Goal: Task Accomplishment & Management: Manage account settings

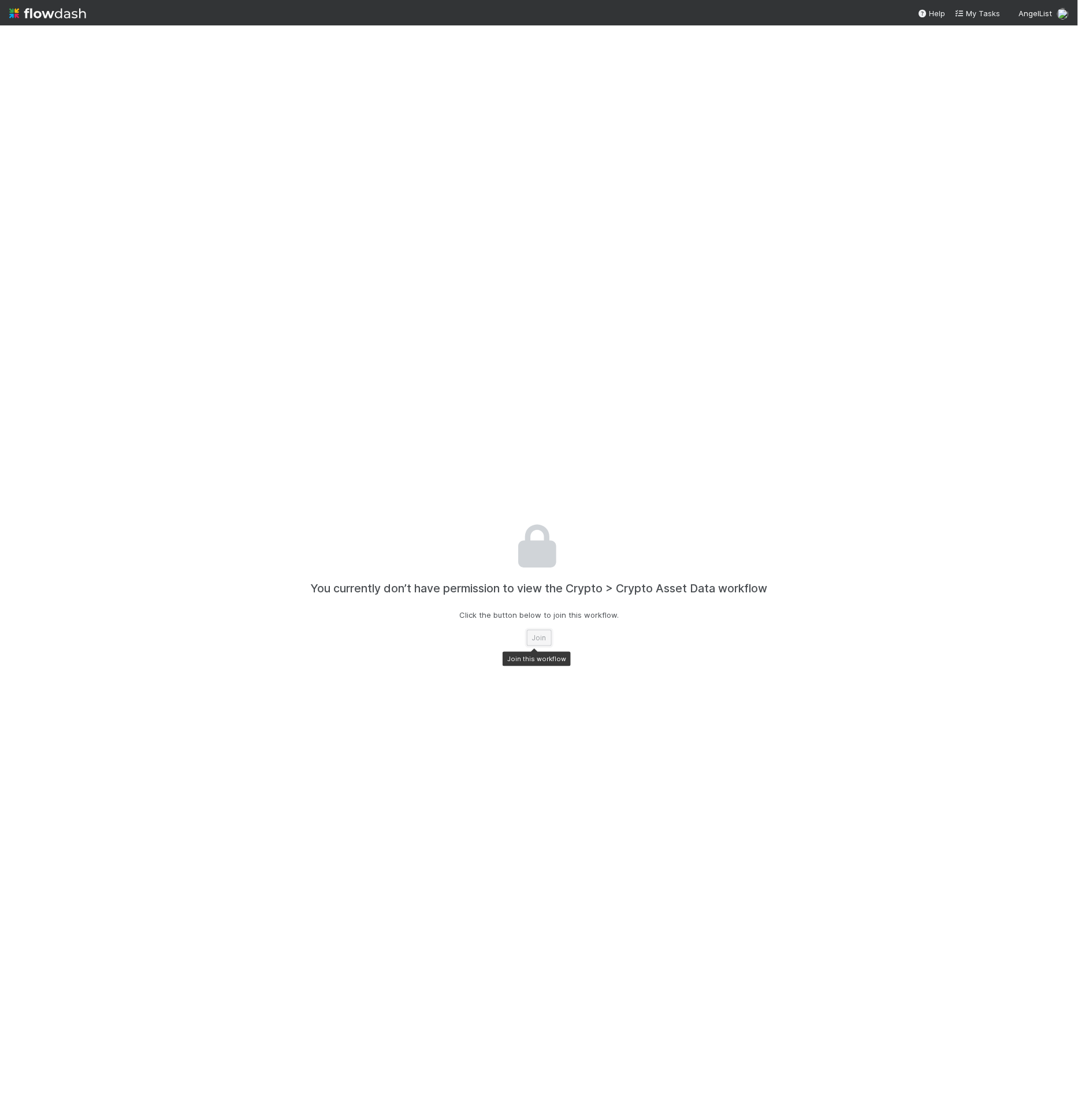
click at [533, 641] on button "Join" at bounding box center [539, 638] width 25 height 16
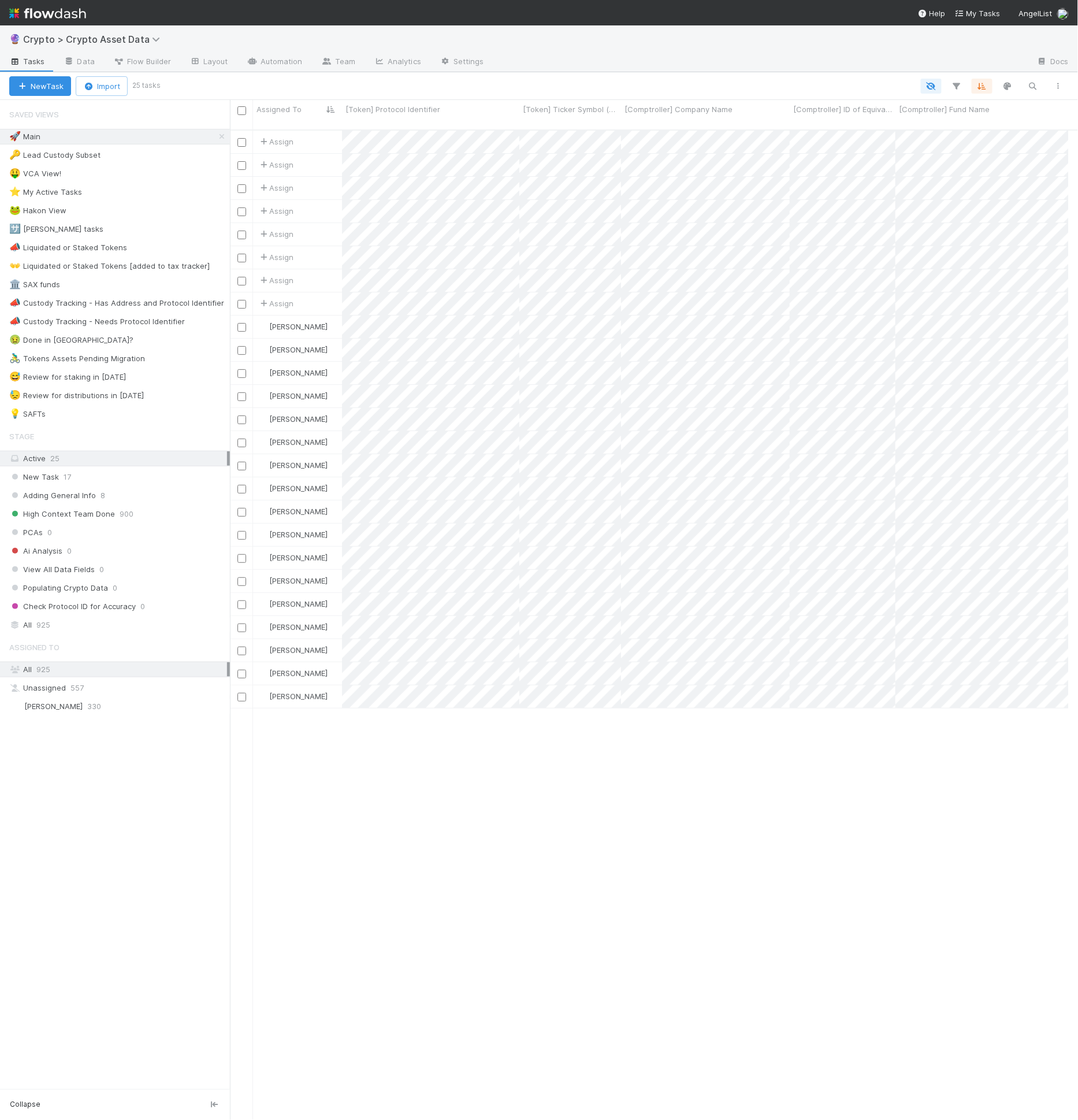
scroll to position [989, 829]
click at [307, 54] on link "Automation" at bounding box center [275, 62] width 74 height 19
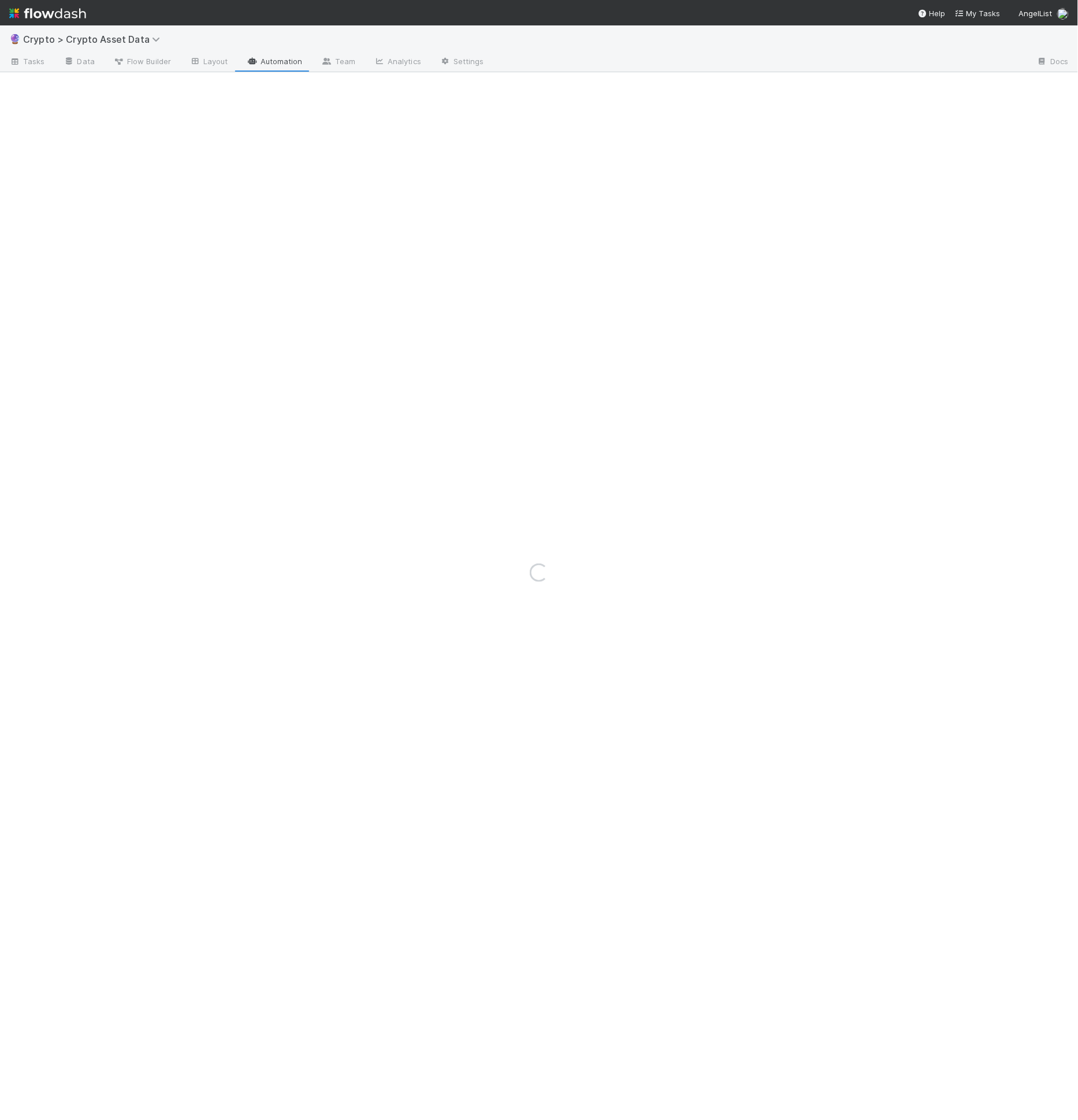
click at [342, 56] on div "Loading..." at bounding box center [539, 573] width 1078 height 1094
click at [342, 59] on div "Loading..." at bounding box center [539, 573] width 1078 height 1094
click at [342, 64] on div "Loading..." at bounding box center [539, 573] width 1078 height 1094
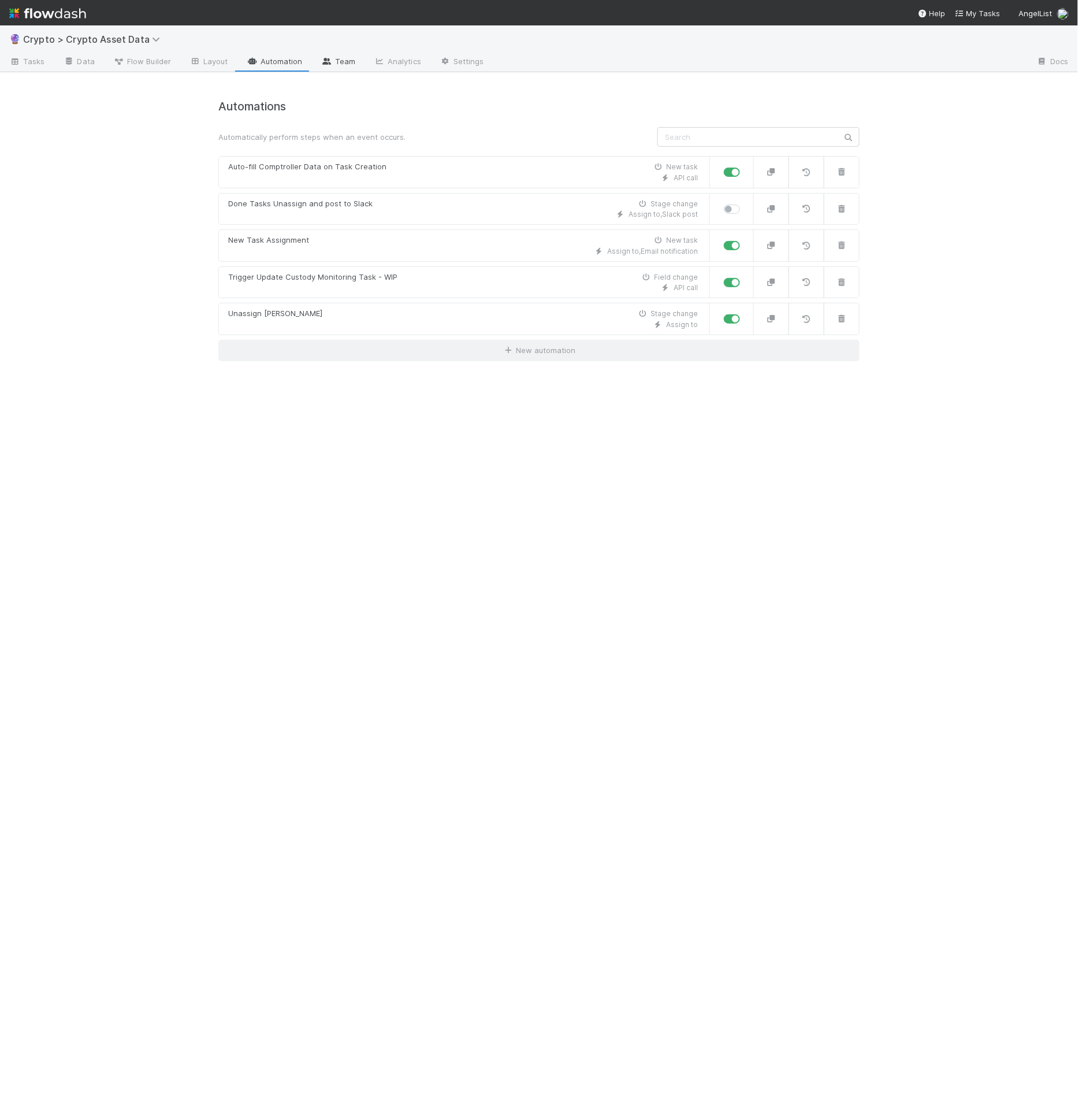
click at [326, 64] on icon at bounding box center [327, 61] width 11 height 7
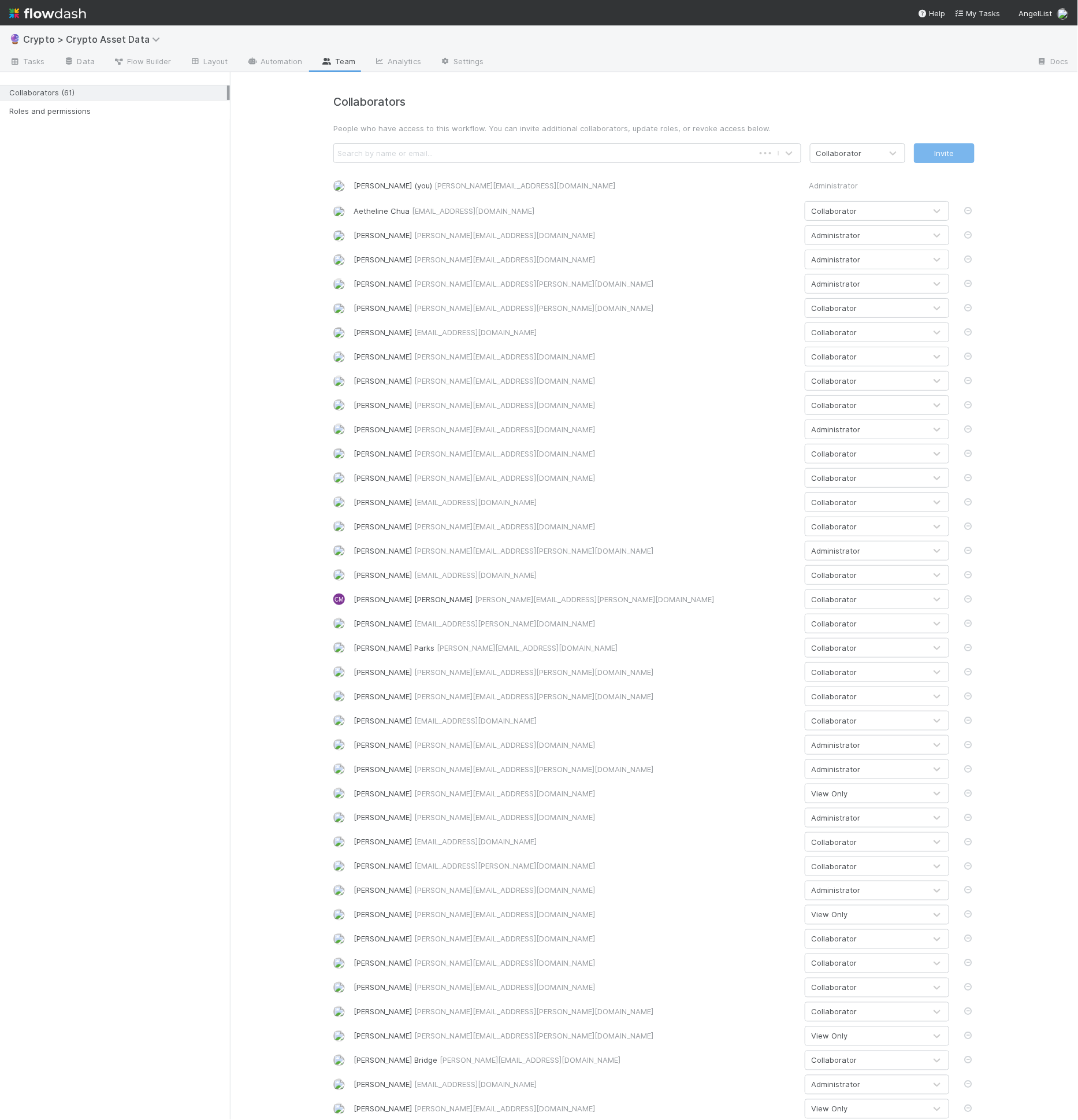
click at [397, 156] on div "Search by name or email..." at bounding box center [385, 153] width 95 height 11
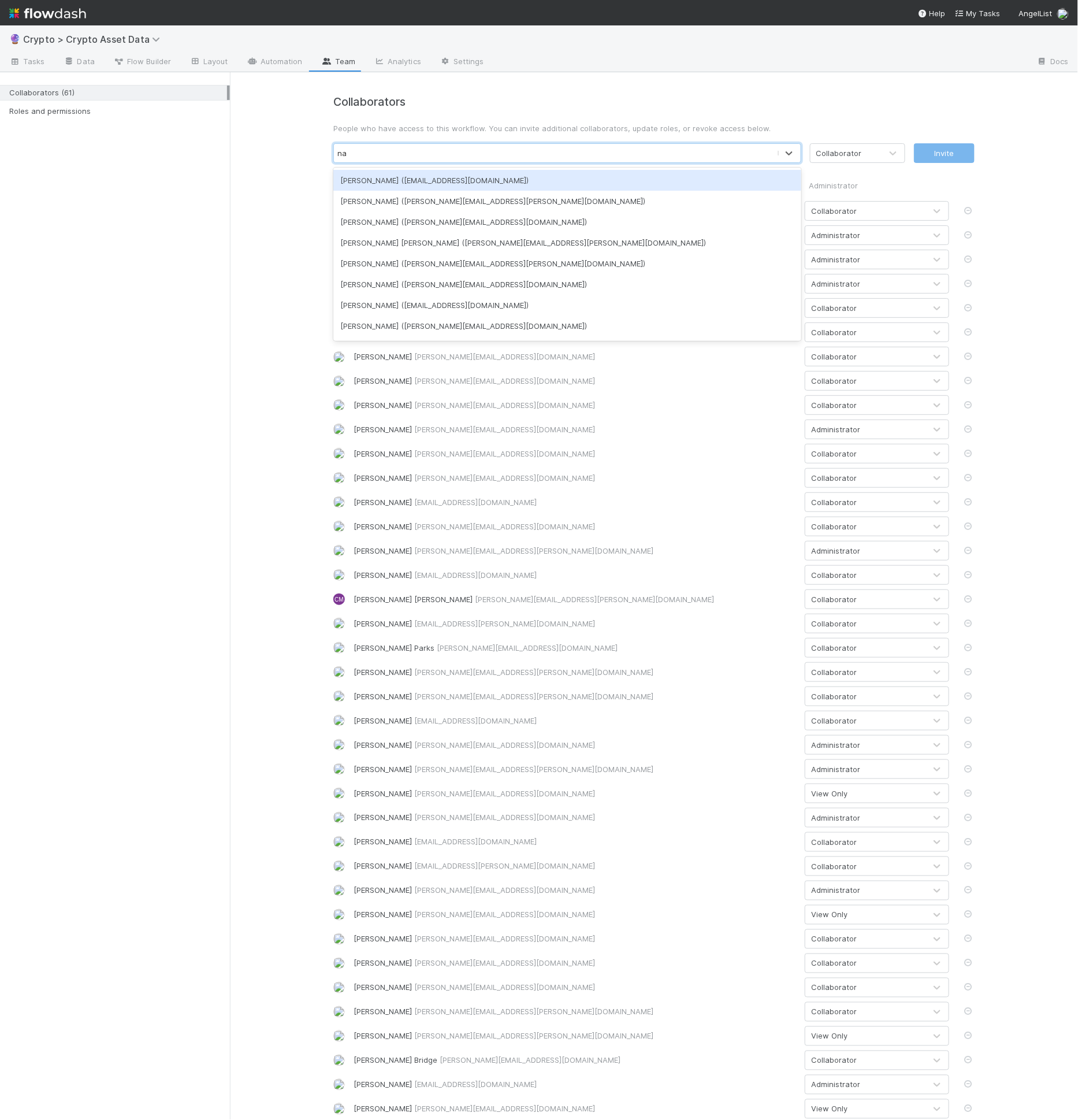
type input "n"
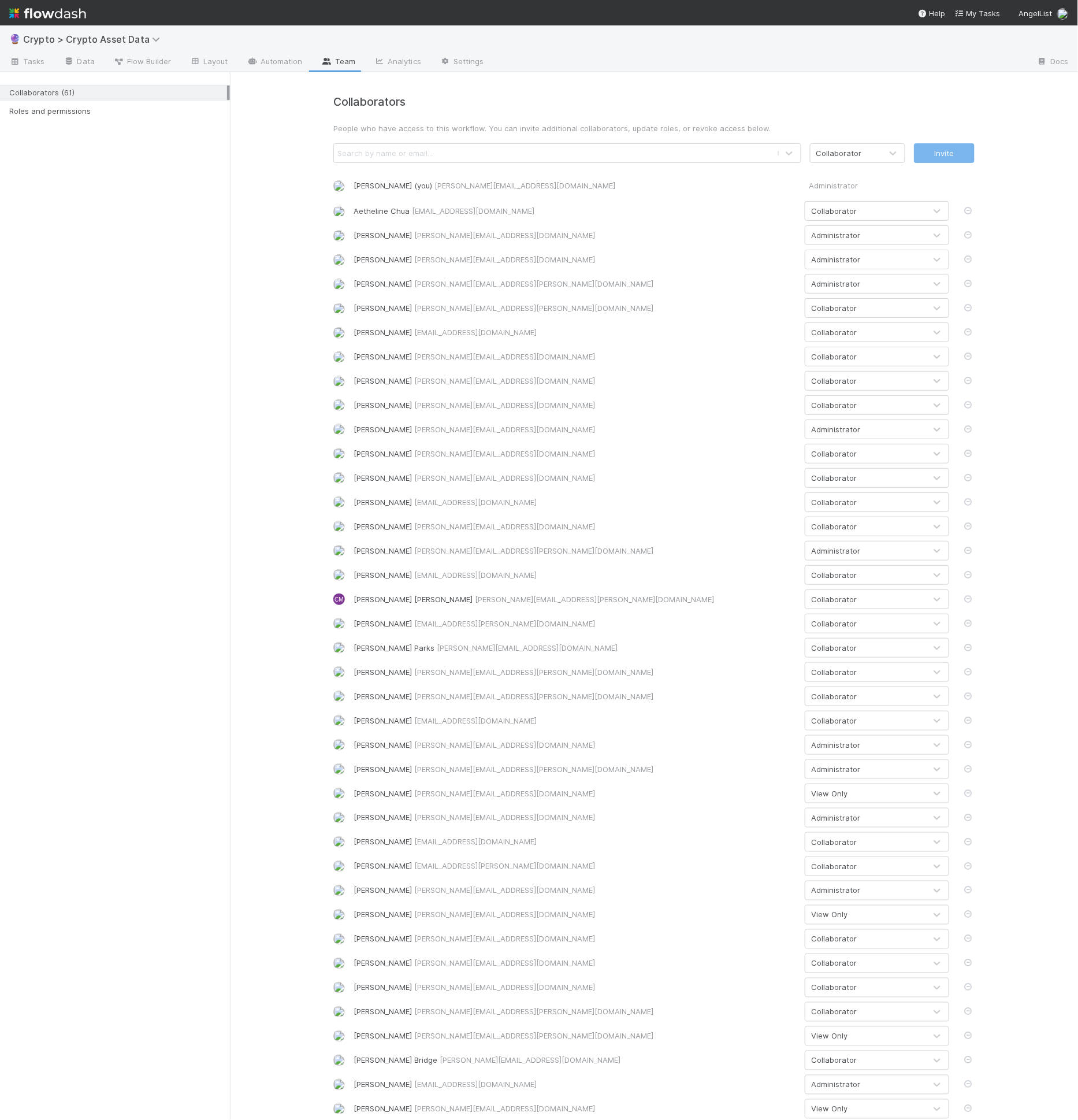
click at [297, 189] on div "Collaborators People who have access to this workflow. You can invite additiona…" at bounding box center [653, 869] width 848 height 1593
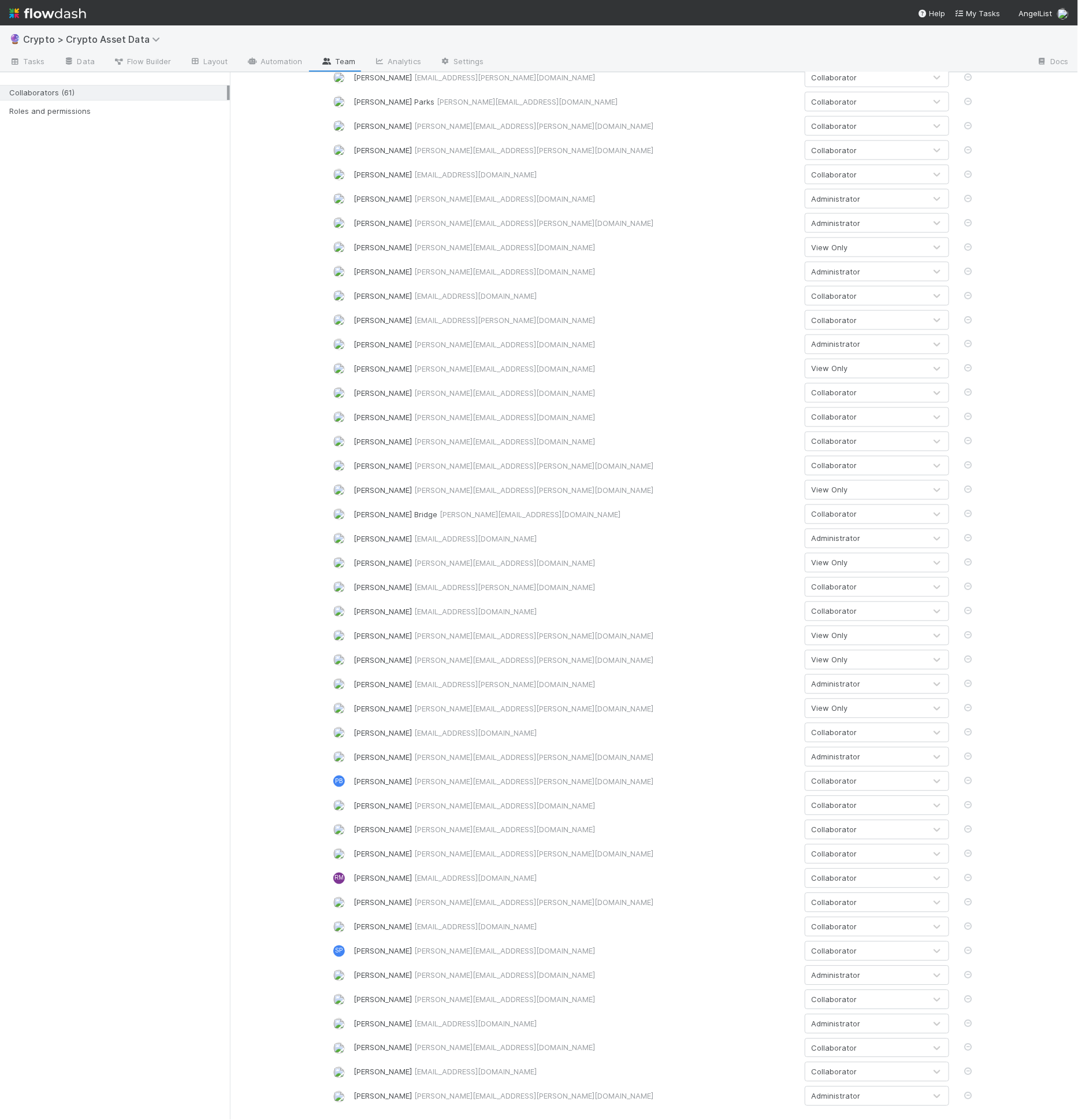
click at [842, 717] on div "Collaborators People who have access to this workflow. You can invite additiona…" at bounding box center [653, 328] width 658 height 1557
click at [842, 713] on div "View Only" at bounding box center [864, 708] width 120 height 19
click at [844, 740] on div "Collaborator" at bounding box center [872, 735] width 144 height 21
click at [835, 709] on div "Collaborator" at bounding box center [834, 708] width 46 height 11
click at [830, 773] on div "Administrator" at bounding box center [872, 777] width 144 height 21
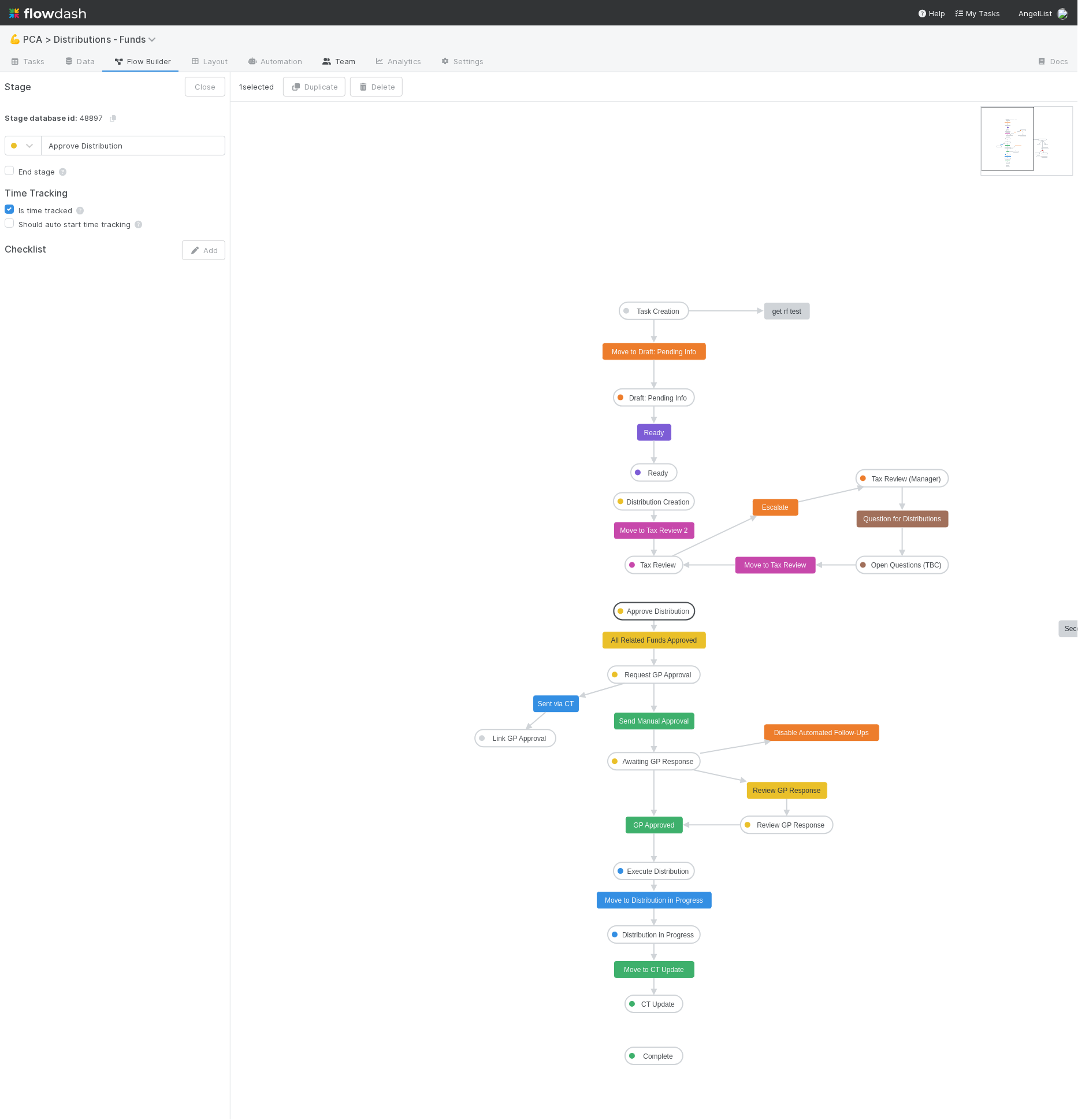
click at [352, 64] on link "Team" at bounding box center [338, 62] width 52 height 19
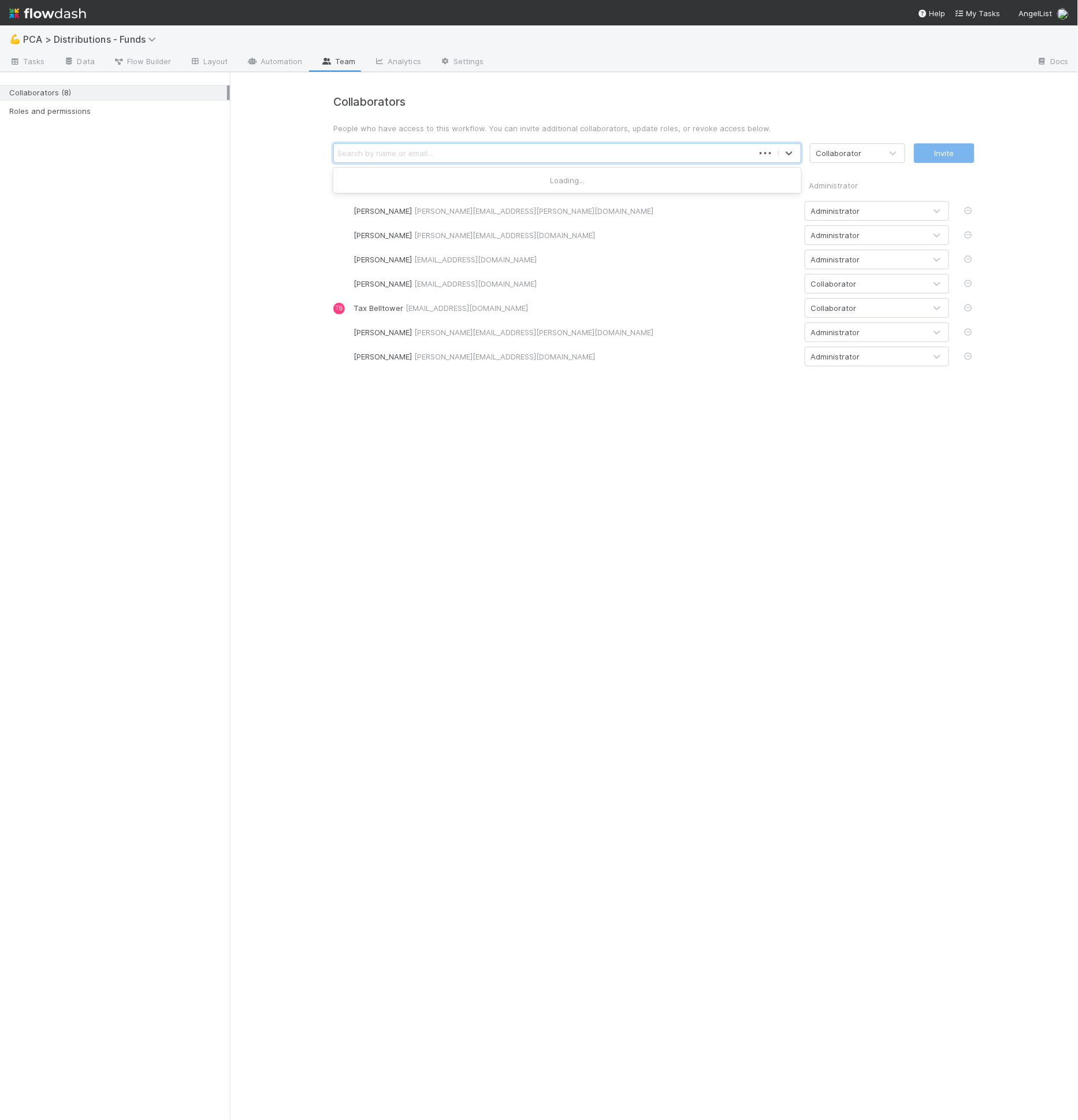
click at [471, 152] on div "Search by name or email..." at bounding box center [543, 153] width 420 height 19
click at [552, 118] on div "Collaborators People who have access to this workflow. You can invite additiona…" at bounding box center [653, 230] width 658 height 271
click at [519, 152] on div "Search by name or email..." at bounding box center [543, 153] width 420 height 19
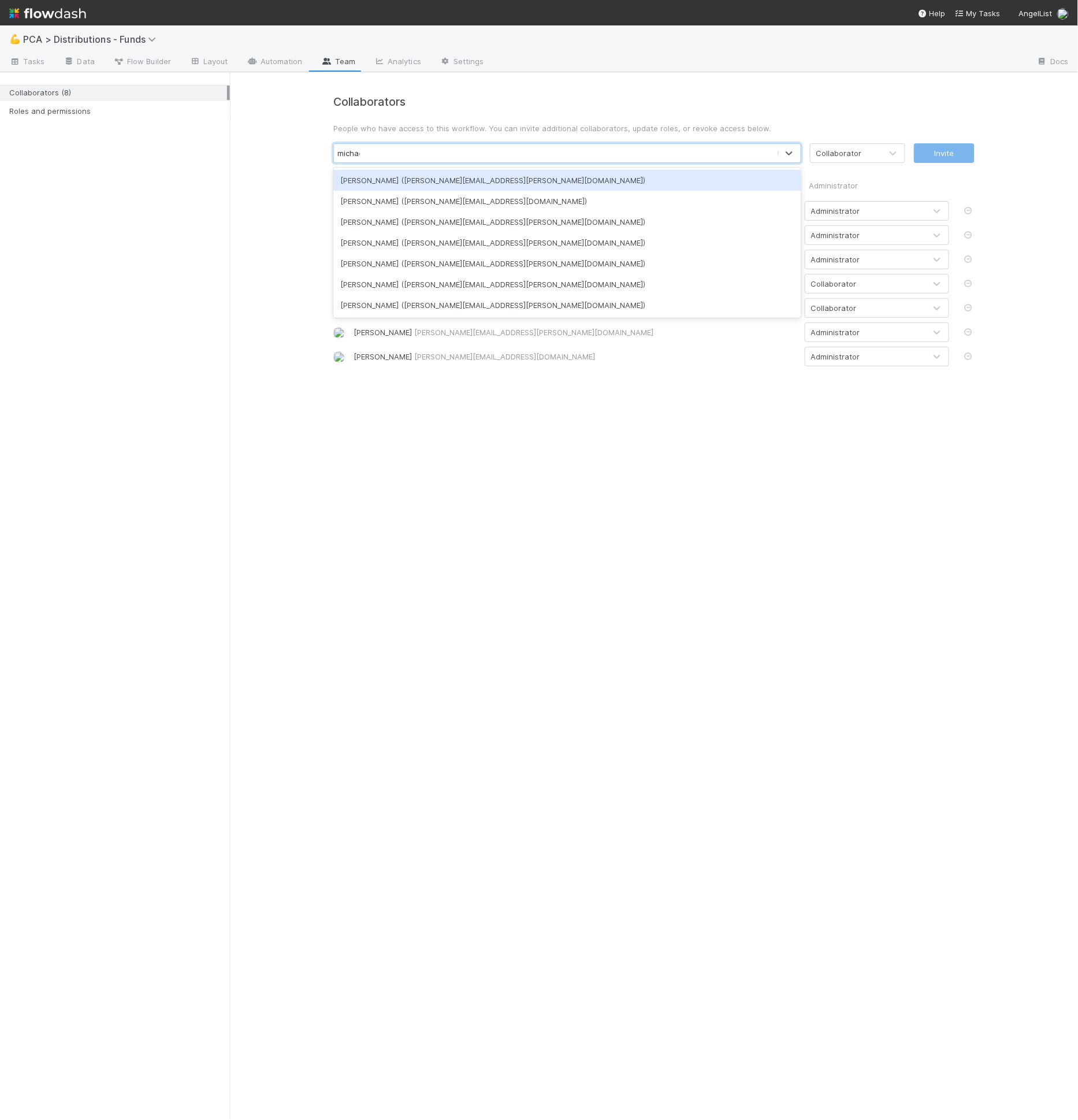
type input "michael"
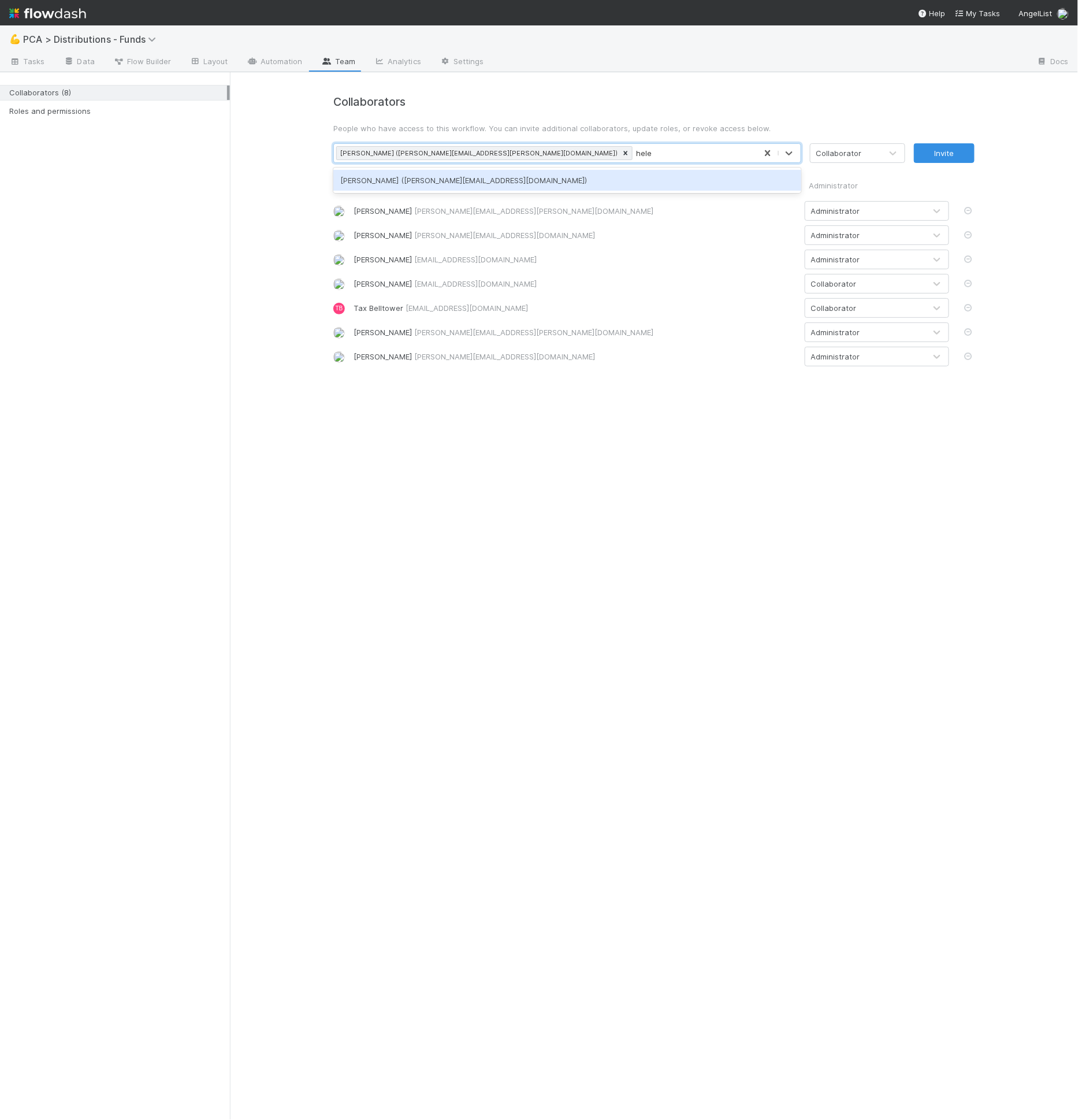
type input "helen"
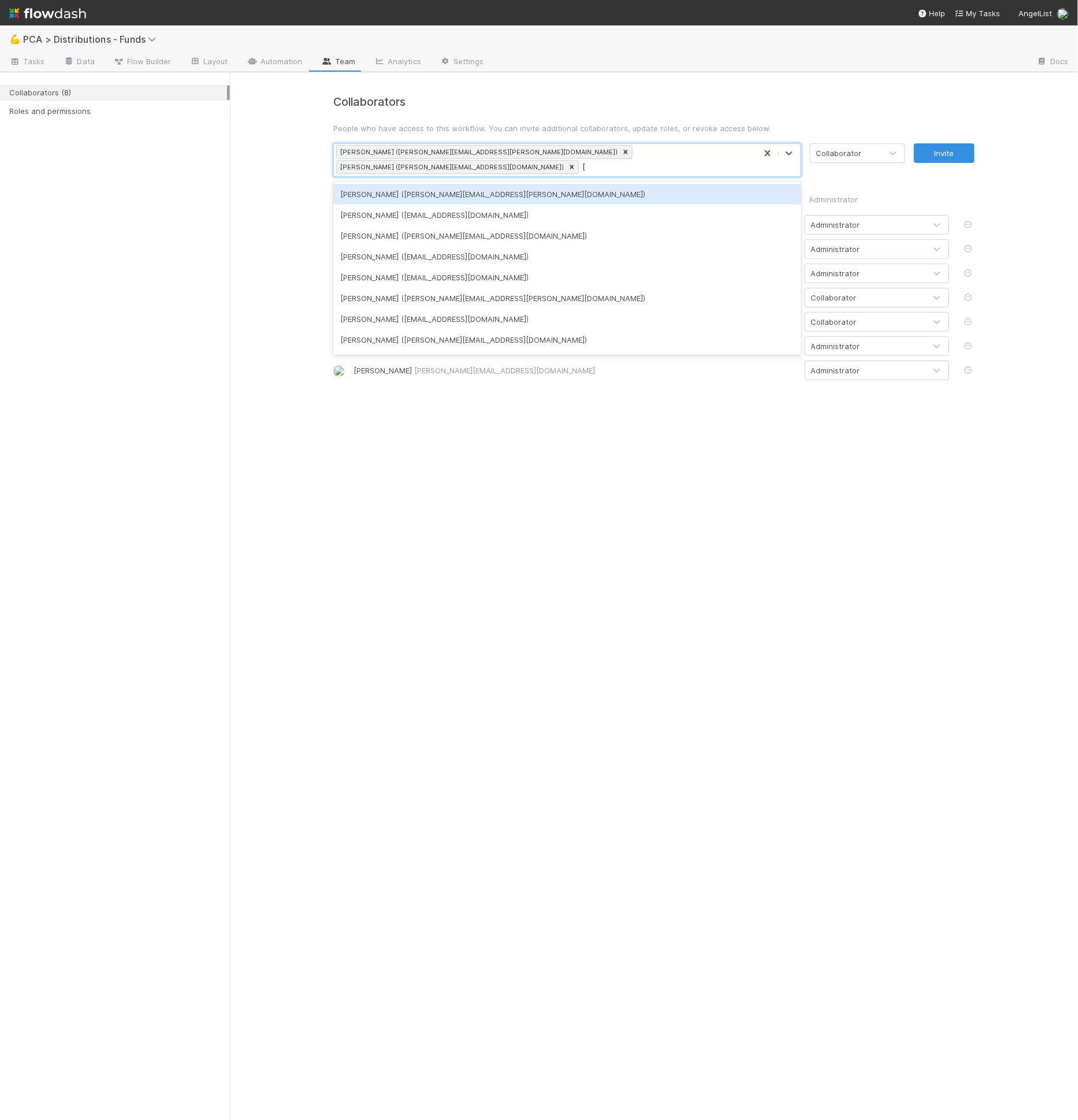
type input "josh"
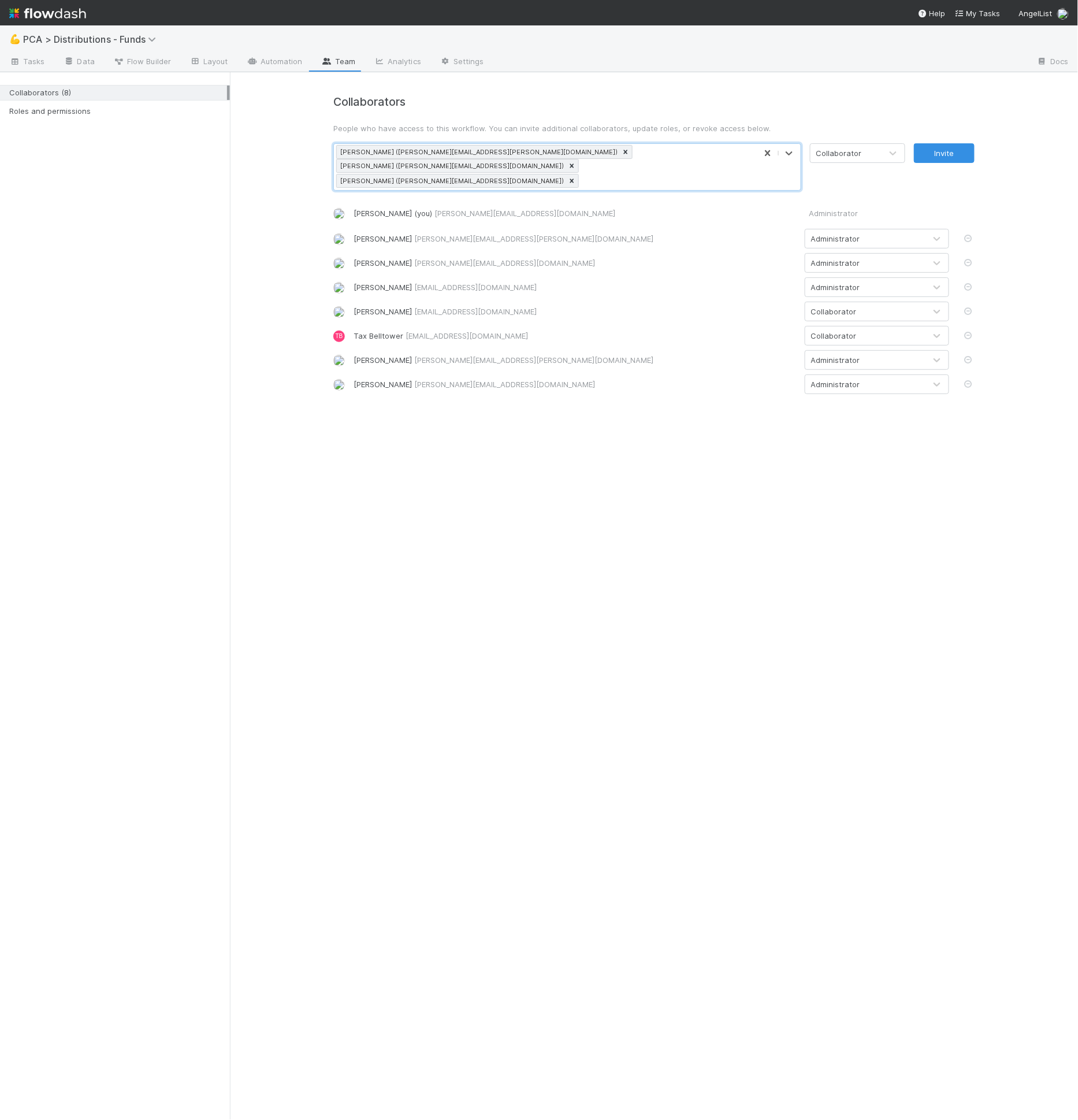
click at [852, 154] on div "Collaborator" at bounding box center [839, 153] width 46 height 11
click at [839, 193] on div "Administrator" at bounding box center [857, 201] width 95 height 21
click at [987, 152] on div "Collaborators People who have access to this workflow. You can invite additiona…" at bounding box center [653, 240] width 848 height 336
click at [951, 160] on button "Invite" at bounding box center [943, 153] width 60 height 19
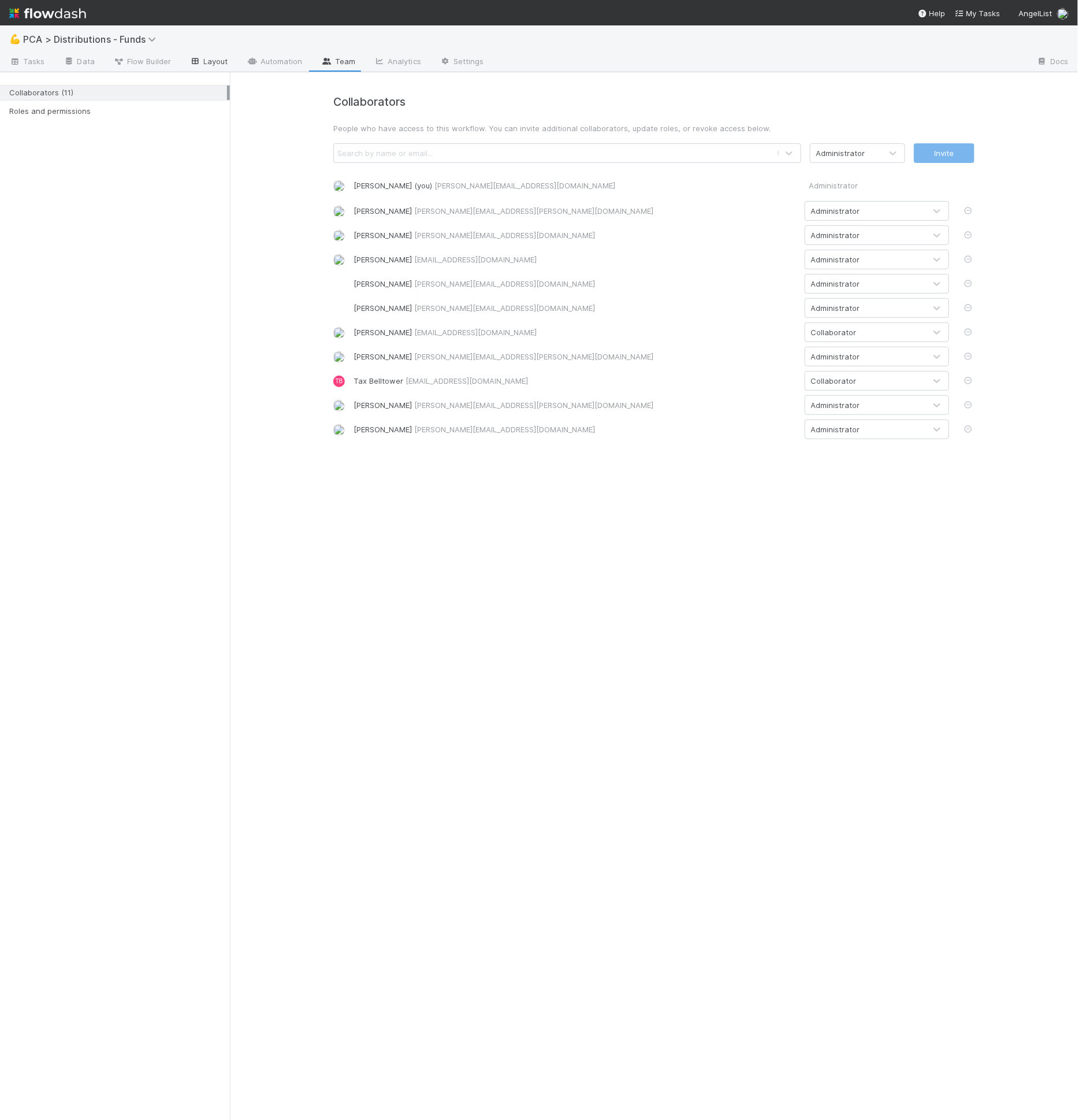
click at [201, 56] on link "Layout" at bounding box center [209, 62] width 57 height 19
